Goal: Contribute content: Contribute content

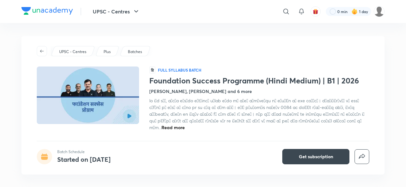
click at [185, 124] on span "Read more" at bounding box center [172, 127] width 23 height 6
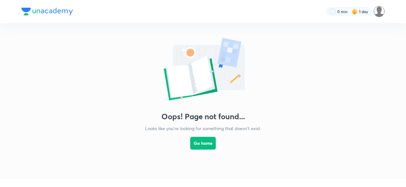
click at [378, 12] on img at bounding box center [378, 11] width 11 height 11
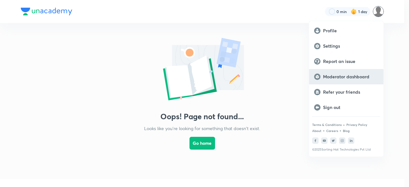
click at [343, 78] on p "Moderator dashboard" at bounding box center [350, 77] width 55 height 6
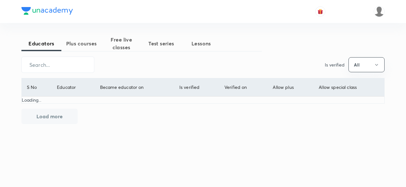
click at [83, 45] on span "Plus courses" at bounding box center [81, 44] width 40 height 8
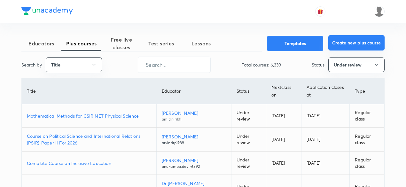
click at [348, 42] on button "Create new plus course" at bounding box center [356, 42] width 56 height 15
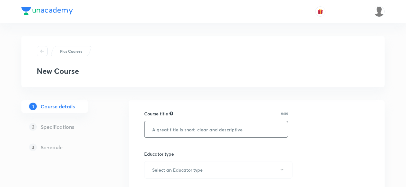
click at [194, 130] on input "text" at bounding box center [215, 129] width 143 height 16
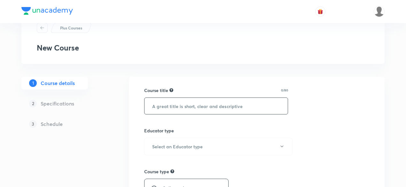
scroll to position [26, 0]
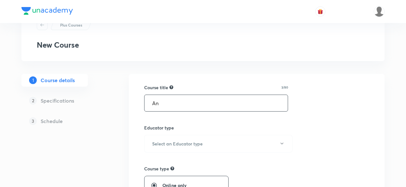
type input "A"
click at [179, 107] on input "text" at bounding box center [215, 103] width 143 height 16
paste input "मध्यकालीन इतिहास (Medieval History)"
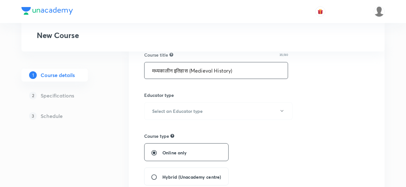
scroll to position [60, 0]
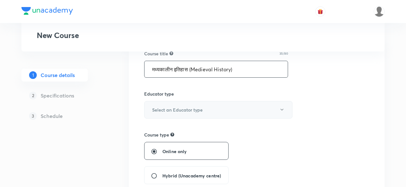
type input "मध्यकालीन इतिहास (Medieval History)"
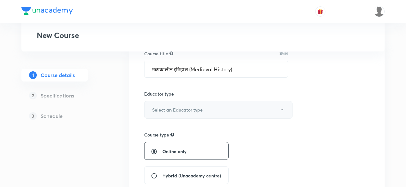
click at [242, 109] on button "Select an Educator type" at bounding box center [218, 110] width 148 height 18
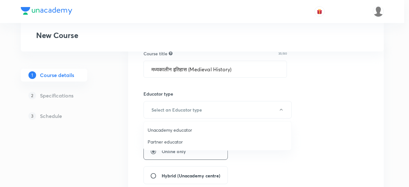
click at [212, 128] on span "Unacademy educator" at bounding box center [218, 129] width 140 height 7
radio input "false"
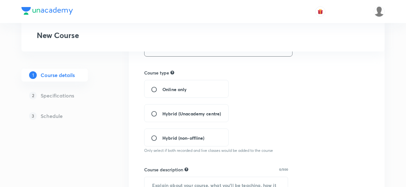
scroll to position [123, 0]
click at [172, 134] on span "Hybrid (non-offline)" at bounding box center [183, 137] width 42 height 7
click at [162, 134] on input "Hybrid (non-offline)" at bounding box center [156, 137] width 11 height 6
radio input "true"
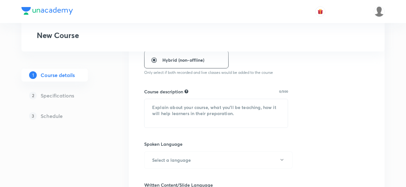
scroll to position [201, 0]
click at [211, 107] on textarea at bounding box center [215, 112] width 143 height 28
paste textarea "इस पाठ्यक्रम में, रजनीश सर मध्यकालीन इतिहास (Medieval History) की महत्वपूर्ण अव…"
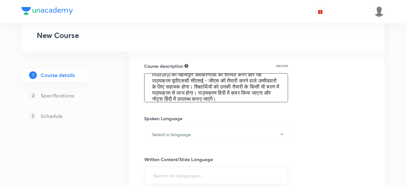
scroll to position [226, 0]
type textarea "इस पाठ्यक्रम में, रजनीश सर मध्यकालीन इतिहास (Medieval History) की महत्वपूर्ण अव…"
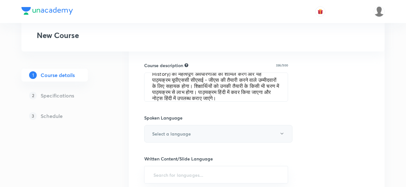
click at [221, 133] on button "Select a language" at bounding box center [218, 134] width 148 height 18
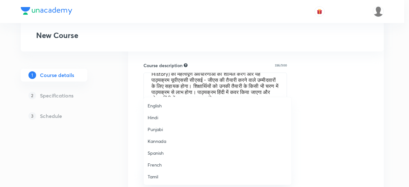
click at [174, 115] on span "Hindi" at bounding box center [218, 117] width 140 height 7
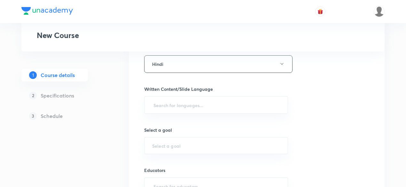
scroll to position [296, 0]
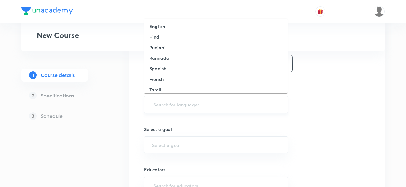
click at [240, 103] on input "text" at bounding box center [216, 104] width 128 height 12
click at [179, 35] on li "Hindi" at bounding box center [215, 37] width 143 height 11
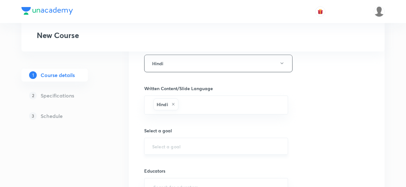
click at [196, 149] on div "​" at bounding box center [216, 146] width 144 height 17
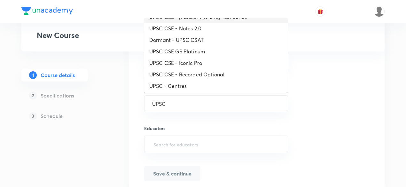
scroll to position [56, 0]
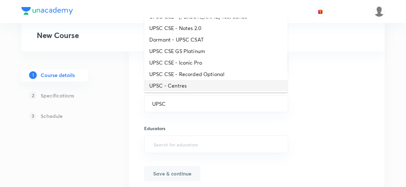
click at [190, 81] on li "UPSC - Centres" at bounding box center [215, 85] width 143 height 11
type input "UPSC - Centres"
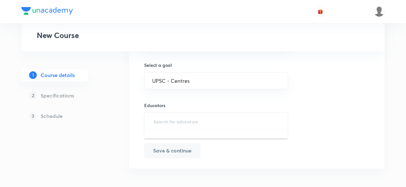
click at [193, 115] on input "text" at bounding box center [216, 121] width 128 height 12
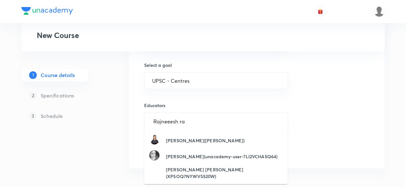
type input "Rajneeesh raj"
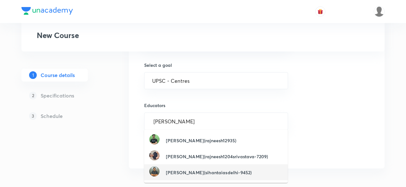
click at [192, 174] on h6 "Rajneesh Raj(sihantaiasdelhi-9452)" at bounding box center [209, 172] width 86 height 7
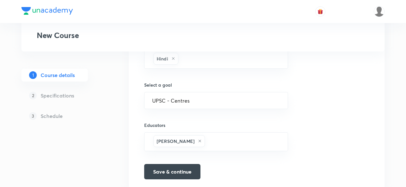
scroll to position [342, 0]
click at [189, 172] on button "Save & continue" at bounding box center [172, 170] width 56 height 15
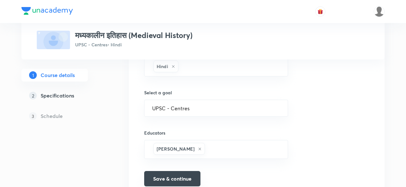
scroll to position [351, 0]
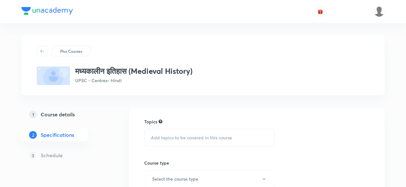
click at [196, 135] on span "Add topics to be covered in this course" at bounding box center [191, 137] width 81 height 5
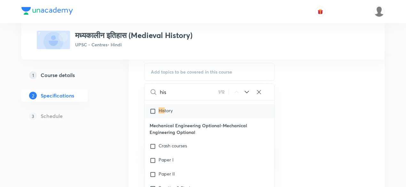
scroll to position [10, 0]
type input "his"
click at [151, 114] on input "checkbox" at bounding box center [153, 111] width 9 height 6
checkbox input "true"
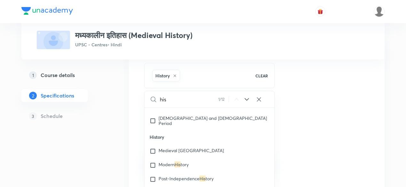
scroll to position [2676, 0]
click at [150, 149] on input "checkbox" at bounding box center [153, 152] width 9 height 6
checkbox input "true"
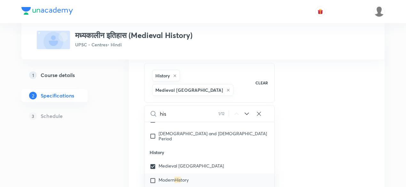
scroll to position [2670, 0]
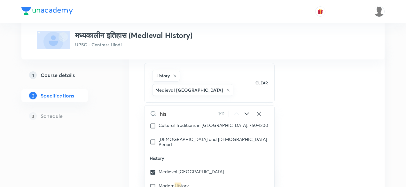
click at [260, 111] on icon at bounding box center [259, 114] width 6 height 6
checkbox input "true"
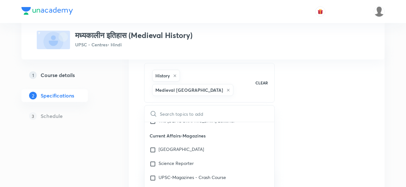
scroll to position [12089, 0]
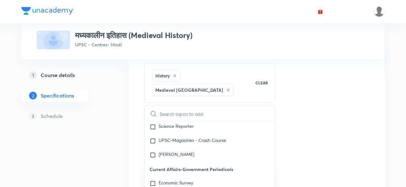
click at [299, 131] on div "Topics History Medieval india CLEAR ​ History-UPSC CSE - GS History Mechanical …" at bounding box center [256, 168] width 225 height 233
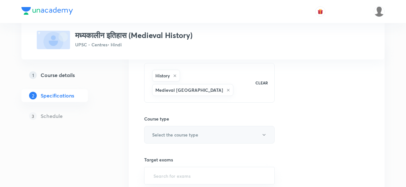
click at [260, 126] on button "Select the course type" at bounding box center [209, 135] width 130 height 18
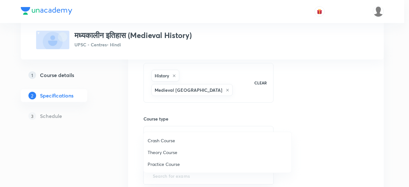
click at [196, 152] on span "Theory Course" at bounding box center [218, 152] width 140 height 7
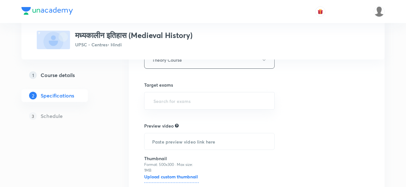
scroll to position [141, 0]
click at [201, 94] on input "text" at bounding box center [209, 100] width 114 height 12
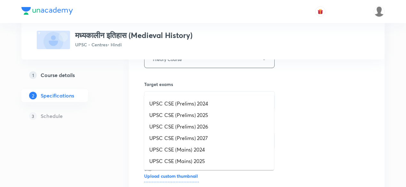
type input "2026"
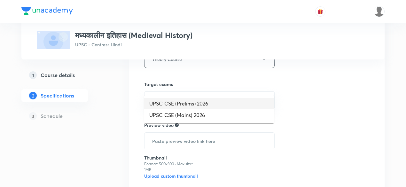
click at [202, 103] on li "UPSC CSE (Prelims) 2026" at bounding box center [209, 103] width 130 height 11
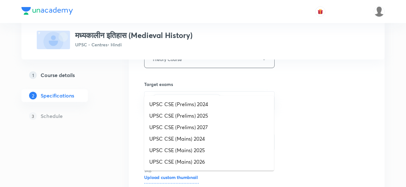
type input "2026"
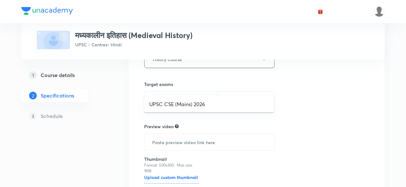
click at [202, 103] on li "UPSC CSE (Mains) 2026" at bounding box center [209, 103] width 130 height 11
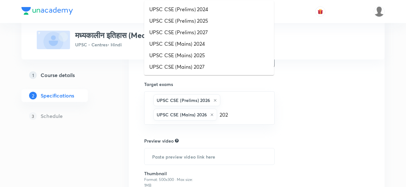
type input "2027"
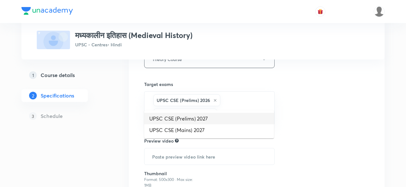
click at [194, 116] on li "UPSC CSE (Prelims) 2027" at bounding box center [209, 118] width 130 height 11
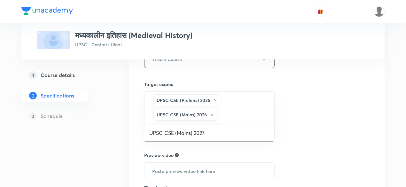
type input "202"
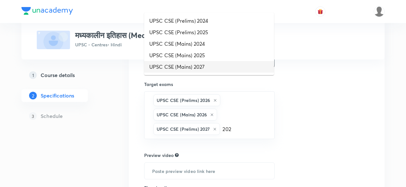
click at [208, 63] on li "UPSC CSE (Mains) 2027" at bounding box center [209, 66] width 130 height 11
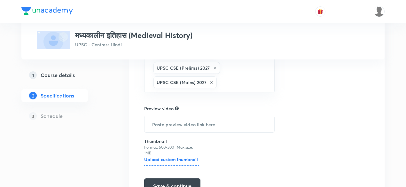
scroll to position [205, 0]
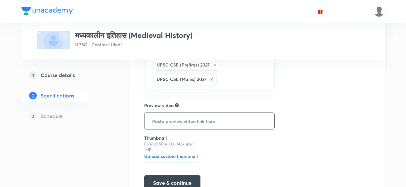
click at [216, 113] on input "text" at bounding box center [209, 121] width 130 height 16
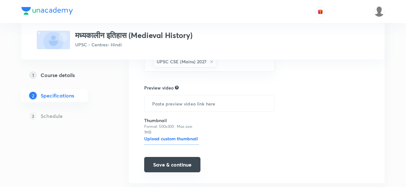
click at [192, 157] on button "Save & continue" at bounding box center [172, 164] width 56 height 15
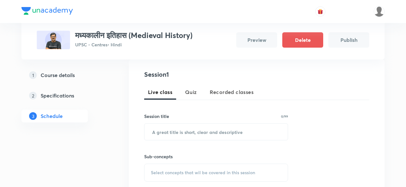
scroll to position [100, 0]
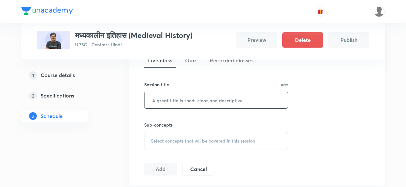
click at [273, 104] on input "text" at bounding box center [215, 100] width 143 height 16
click at [177, 102] on input "text" at bounding box center [215, 100] width 143 height 16
paste input "मध्यकालीन इतिहास"
click at [192, 100] on input "मध्यकालीन इतिहास 01" at bounding box center [215, 100] width 143 height 16
click at [206, 99] on input "मध्यकालीन इतिहास - 1" at bounding box center [215, 100] width 143 height 16
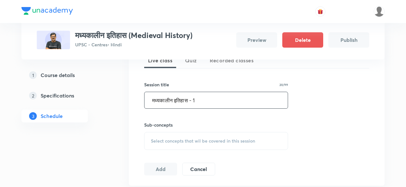
drag, startPoint x: 206, startPoint y: 99, endPoint x: 148, endPoint y: 101, distance: 58.8
click at [148, 101] on input "मध्यकालीन इतिहास - 1" at bounding box center [215, 100] width 143 height 16
type input "मध्यकालीन इतिहास - 1"
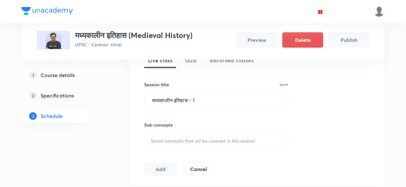
click at [182, 136] on div "Select concepts that wil be covered in this session" at bounding box center [216, 141] width 144 height 18
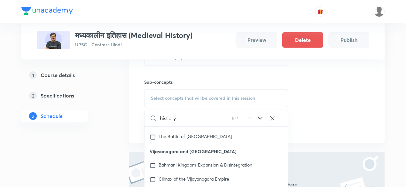
scroll to position [0, 0]
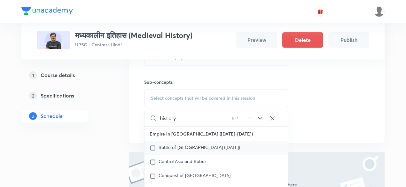
type input "history"
click at [150, 147] on input "checkbox" at bounding box center [153, 148] width 9 height 6
checkbox input "true"
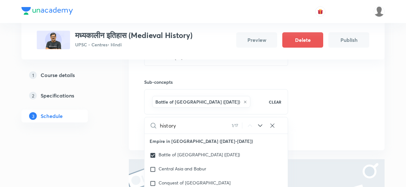
click at [319, 113] on div "Session 1 Live class Quiz Recorded classes Session title 20/99 मध्यकालीन इतिहास…" at bounding box center [256, 67] width 225 height 145
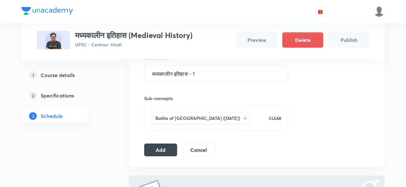
scroll to position [115, 0]
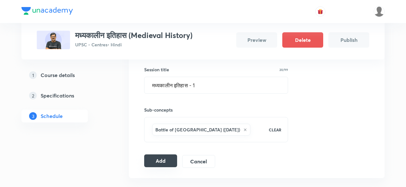
click at [164, 156] on button "Add" at bounding box center [160, 160] width 33 height 13
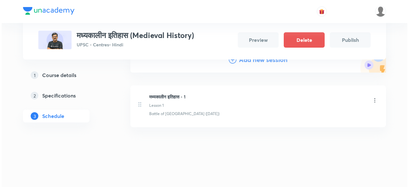
scroll to position [37, 0]
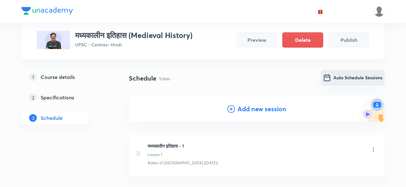
click at [342, 77] on button "Auto Schedule Sessions" at bounding box center [353, 77] width 64 height 15
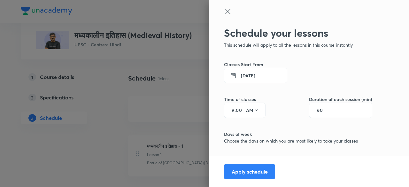
click at [263, 75] on button "5 Sep 2025" at bounding box center [255, 75] width 63 height 15
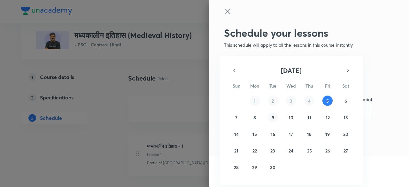
click at [273, 117] on abbr "9" at bounding box center [273, 117] width 3 height 6
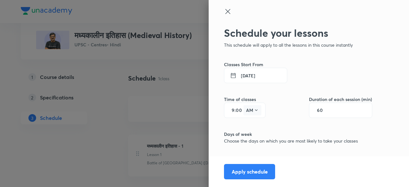
click at [254, 110] on button "AM" at bounding box center [252, 110] width 18 height 10
click at [235, 111] on div at bounding box center [204, 93] width 409 height 187
click at [227, 110] on input "9" at bounding box center [231, 110] width 8 height 5
type input "11"
type input "30"
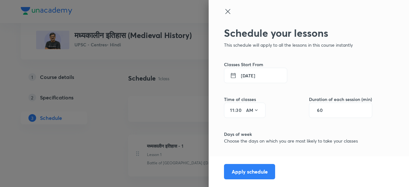
click at [325, 110] on div "60" at bounding box center [340, 110] width 63 height 15
click at [319, 110] on input "60" at bounding box center [323, 110] width 12 height 5
type input "150"
click at [312, 161] on div "Apply schedule" at bounding box center [413, 171] width 409 height 31
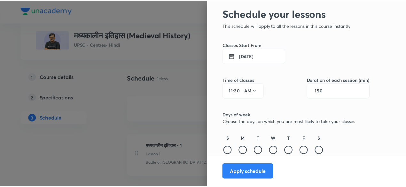
scroll to position [20, 0]
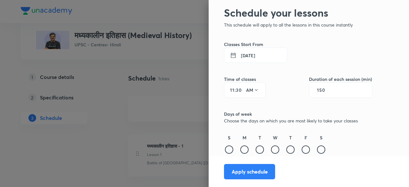
click at [226, 150] on div at bounding box center [229, 149] width 8 height 8
click at [240, 151] on div at bounding box center [244, 149] width 8 height 8
click at [256, 150] on div at bounding box center [260, 149] width 8 height 8
click at [271, 148] on div at bounding box center [275, 149] width 8 height 8
click at [286, 149] on div at bounding box center [290, 149] width 8 height 8
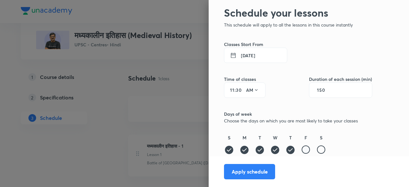
click at [302, 150] on div at bounding box center [306, 149] width 8 height 8
click at [317, 151] on div at bounding box center [321, 149] width 8 height 8
click at [253, 172] on button "Apply schedule" at bounding box center [249, 170] width 51 height 15
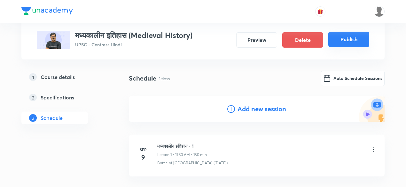
click at [348, 36] on button "Publish" at bounding box center [348, 39] width 41 height 15
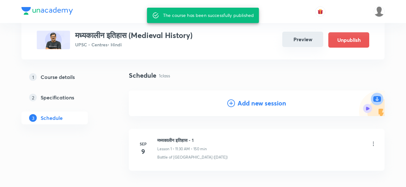
click at [291, 41] on button "Preview" at bounding box center [302, 39] width 41 height 15
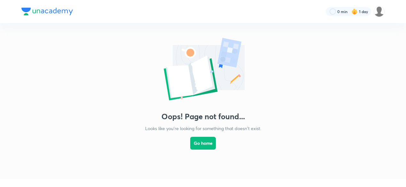
scroll to position [37, 0]
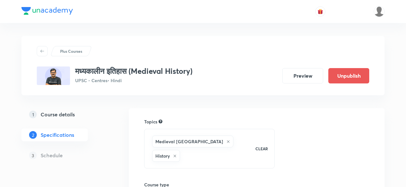
click at [66, 117] on h5 "Course details" at bounding box center [58, 115] width 34 height 8
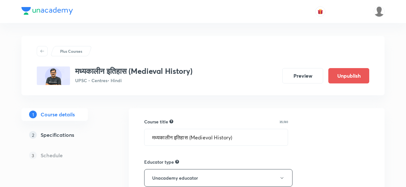
click at [56, 152] on h5 "Schedule" at bounding box center [52, 155] width 22 height 8
click at [61, 140] on link "2 Specifications" at bounding box center [64, 134] width 87 height 13
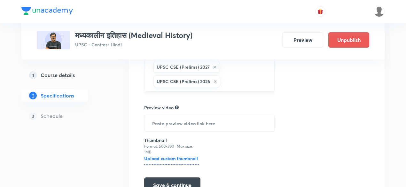
scroll to position [223, 0]
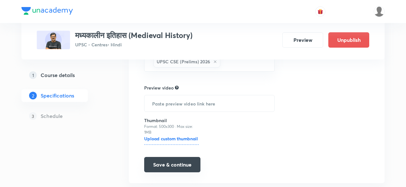
click at [179, 157] on button "Save & continue" at bounding box center [172, 164] width 56 height 15
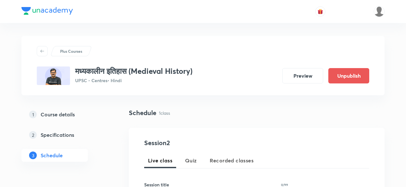
click at [303, 16] on div at bounding box center [202, 11] width 363 height 23
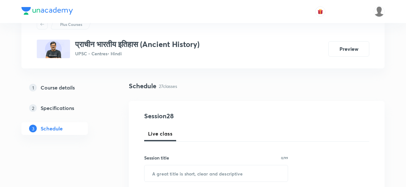
scroll to position [27, 0]
click at [68, 86] on h5 "Course details" at bounding box center [58, 87] width 34 height 8
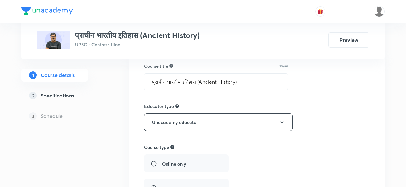
scroll to position [56, 0]
click at [252, 82] on input "प्राचीन भारतीय इतिहास (Ancient History)" at bounding box center [215, 81] width 143 height 16
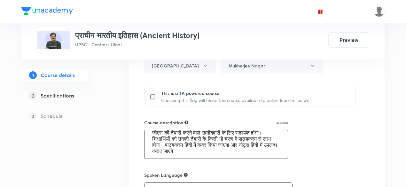
scroll to position [0, 0]
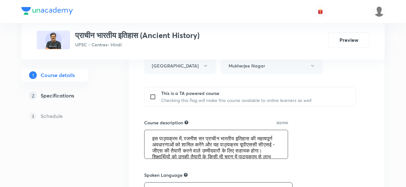
drag, startPoint x: 249, startPoint y: 150, endPoint x: 148, endPoint y: 129, distance: 103.7
click at [148, 130] on textarea "इस पाठ्यक्रम में, रजनीश सर प्राचीन भारतीय इतिहास की महत्वपूर्ण अवधारणाओं को शाम…" at bounding box center [215, 144] width 143 height 28
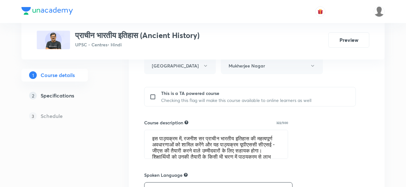
click at [69, 97] on h5 "Specifications" at bounding box center [58, 96] width 34 height 8
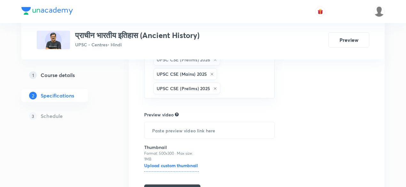
scroll to position [223, 0]
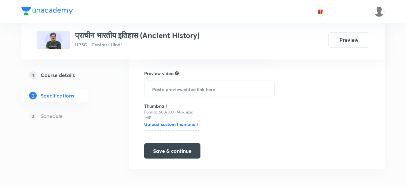
click at [50, 117] on h5 "Schedule" at bounding box center [52, 116] width 22 height 8
click at [56, 116] on h5 "Schedule" at bounding box center [52, 116] width 22 height 8
click at [56, 118] on h5 "Schedule" at bounding box center [52, 116] width 22 height 8
click at [32, 116] on p "3" at bounding box center [33, 116] width 8 height 8
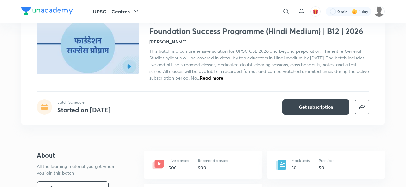
scroll to position [49, 0]
